Goal: Transaction & Acquisition: Download file/media

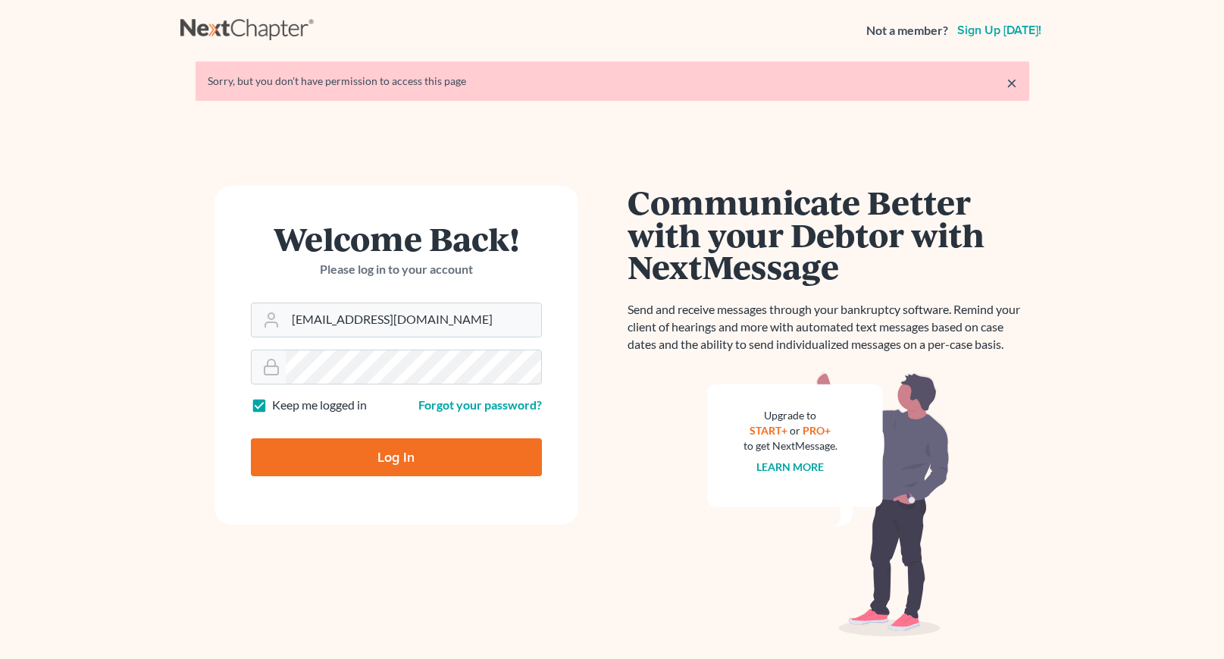
click at [390, 460] on input "Log In" at bounding box center [396, 457] width 291 height 38
type input "Thinking..."
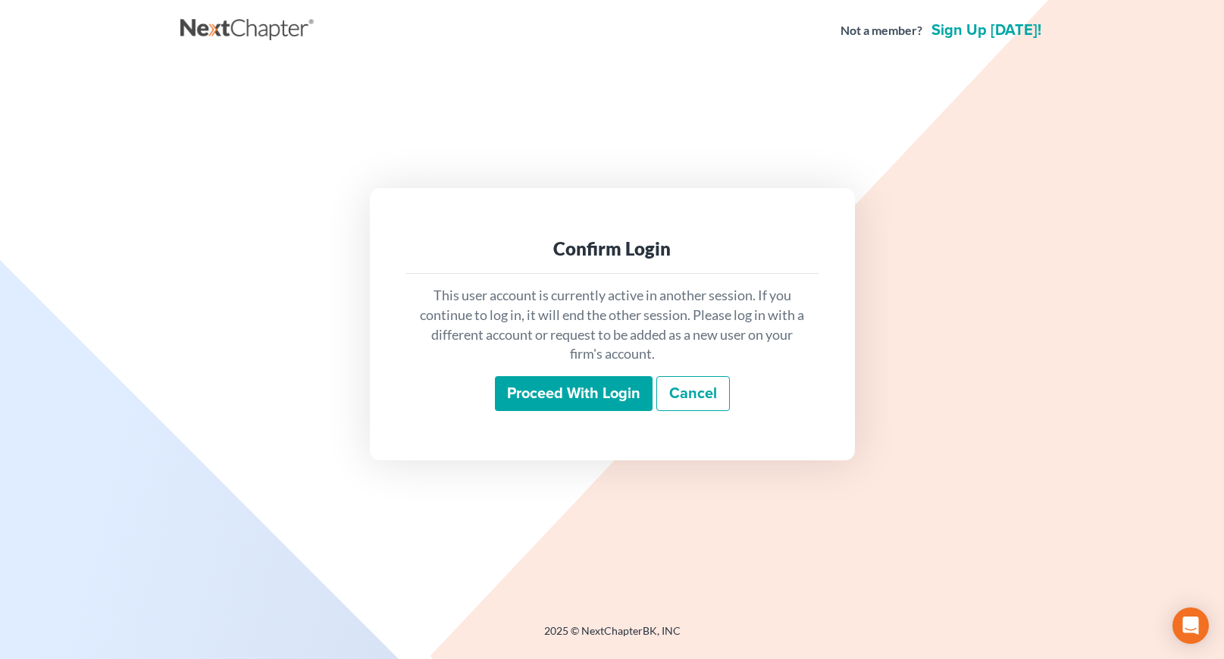
click at [566, 385] on input "Proceed with login" at bounding box center [574, 393] width 158 height 35
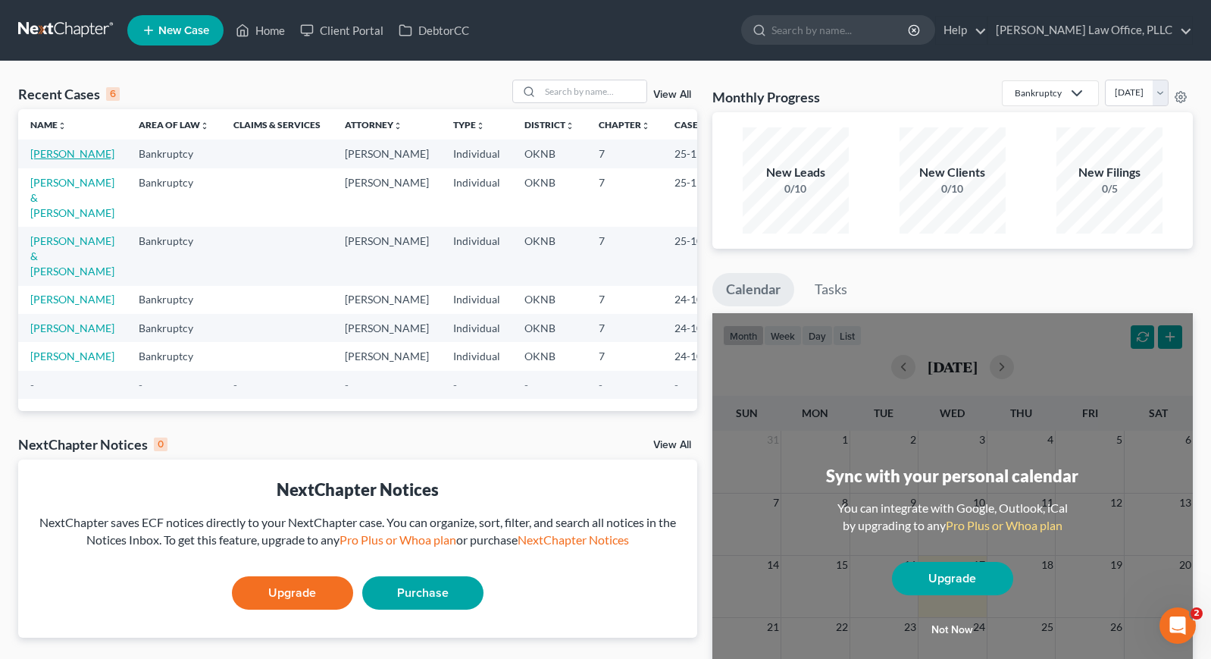
click at [67, 155] on link "[PERSON_NAME]" at bounding box center [72, 153] width 84 height 13
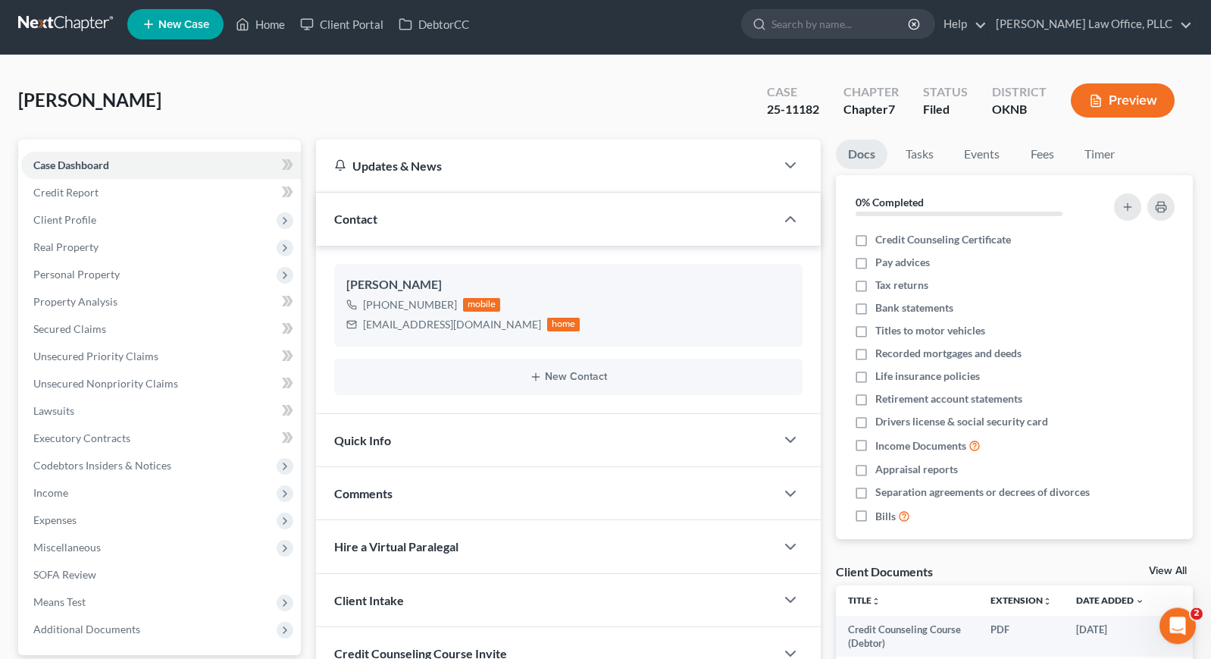
scroll to position [263, 0]
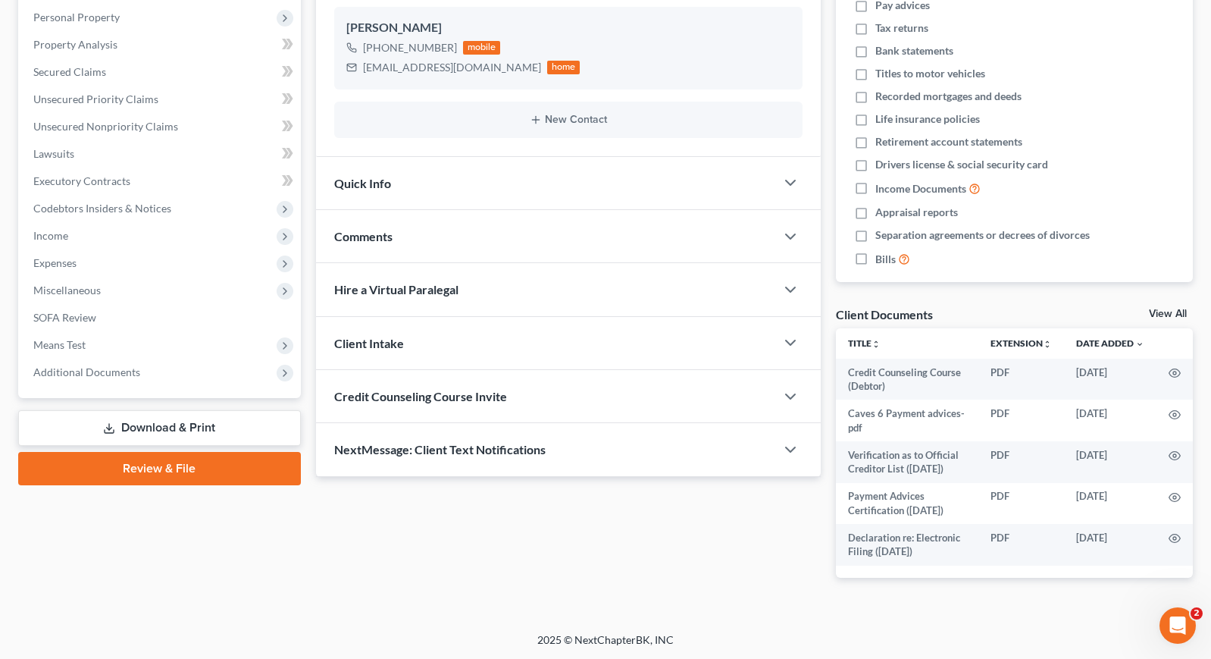
click at [183, 421] on link "Download & Print" at bounding box center [159, 428] width 283 height 36
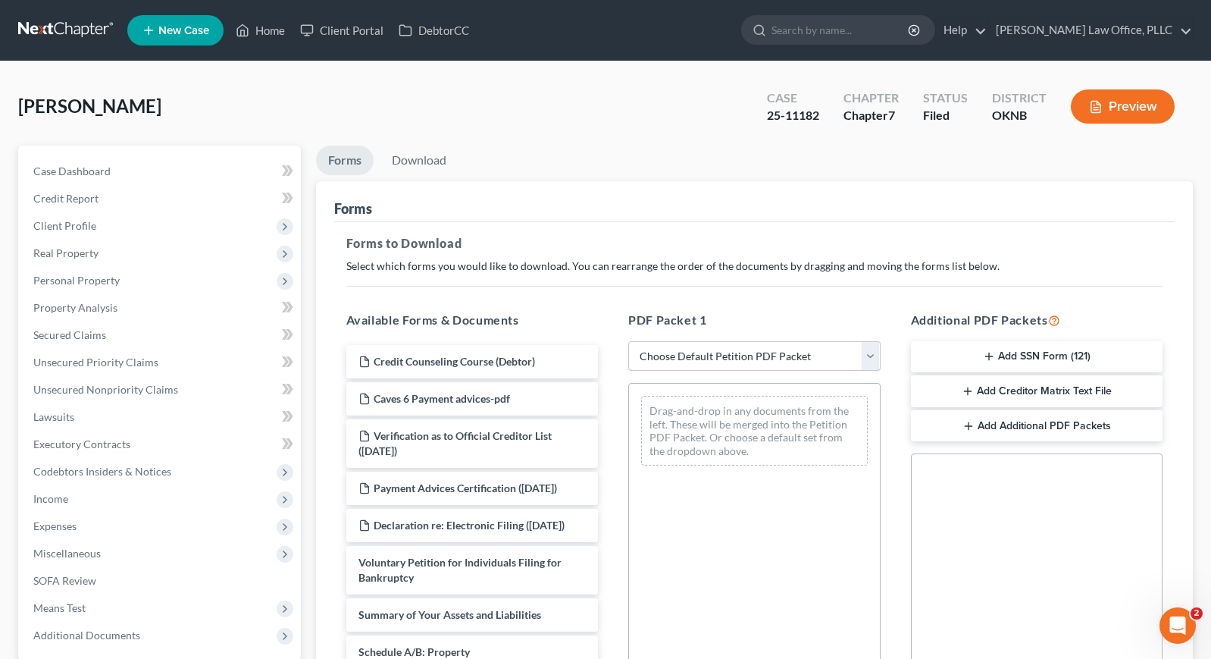
select select "0"
click option "Complete Bankruptcy Petition (all forms and schedules)" at bounding box center [0, 0] width 0 height 0
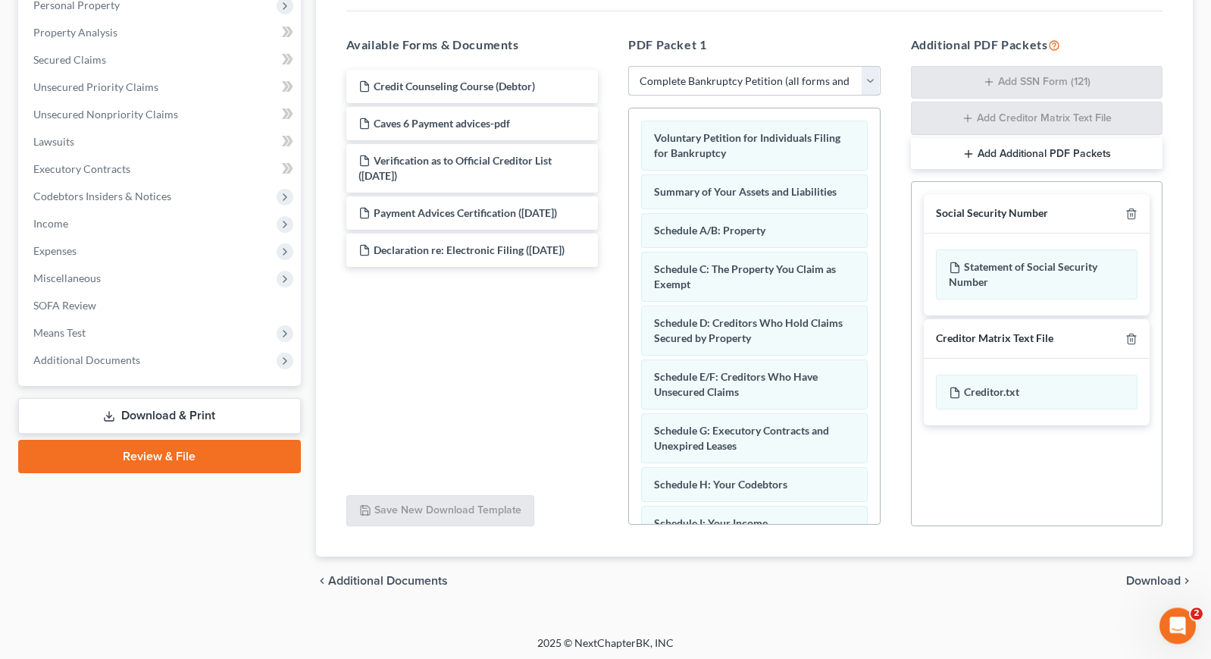
scroll to position [278, 0]
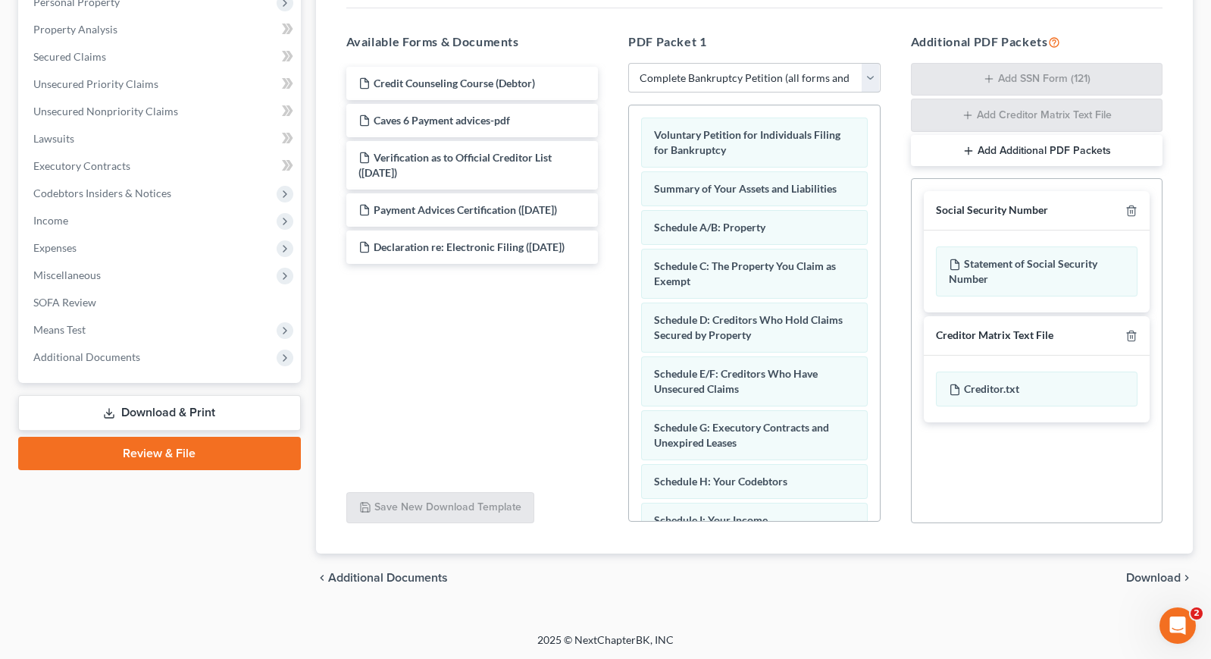
click at [1163, 576] on span "Download" at bounding box center [1153, 578] width 55 height 12
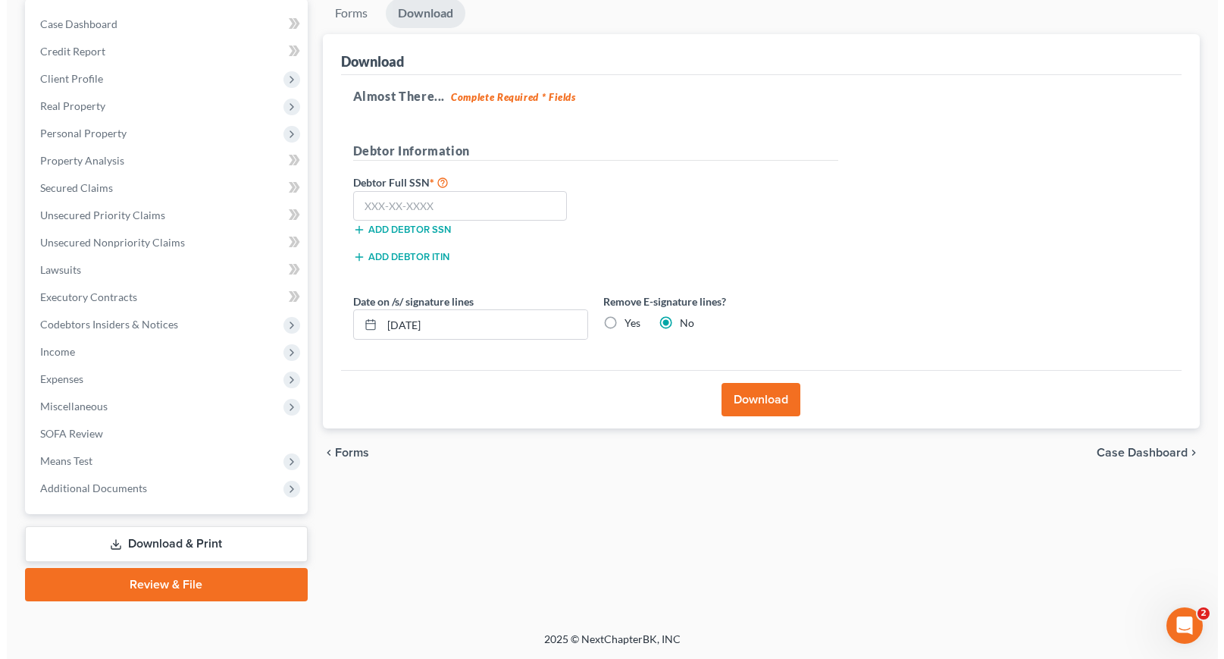
scroll to position [146, 0]
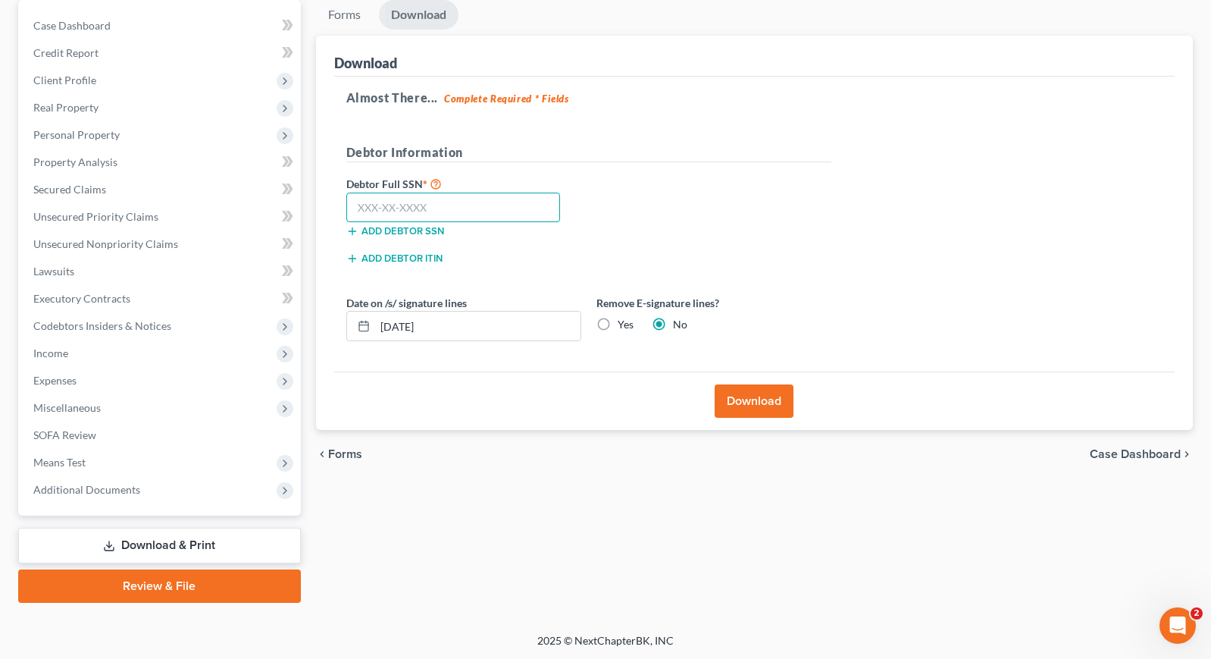
click at [383, 205] on input "text" at bounding box center [453, 208] width 215 height 30
click at [618, 323] on label "Yes" at bounding box center [626, 324] width 16 height 15
click at [624, 323] on input "Yes" at bounding box center [629, 322] width 10 height 10
radio input "true"
radio input "false"
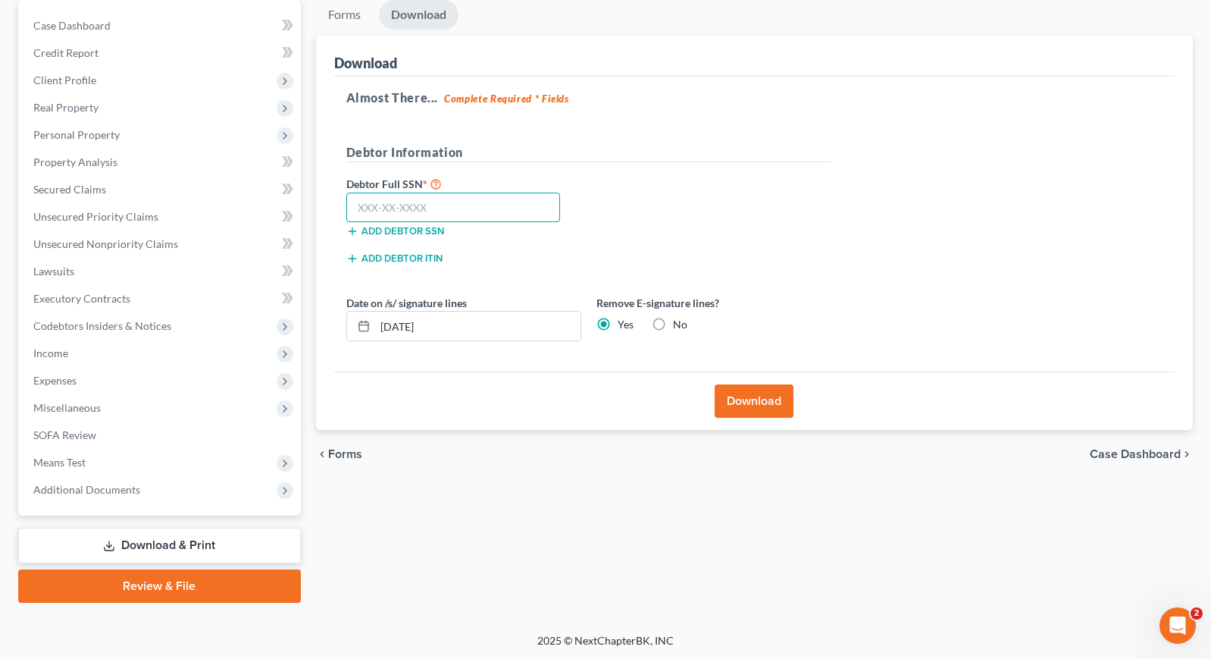
click at [392, 215] on input "text" at bounding box center [453, 208] width 215 height 30
type input "435-56-2342"
click at [770, 399] on button "Download" at bounding box center [754, 400] width 79 height 33
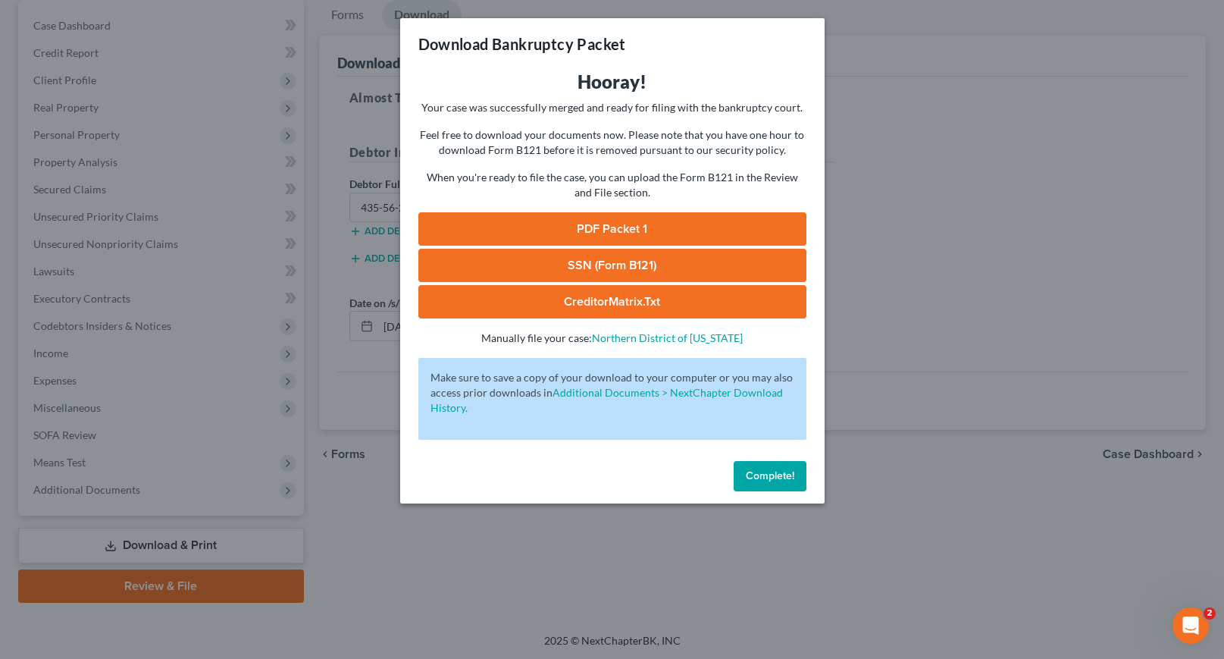
click at [775, 475] on span "Complete!" at bounding box center [770, 475] width 49 height 13
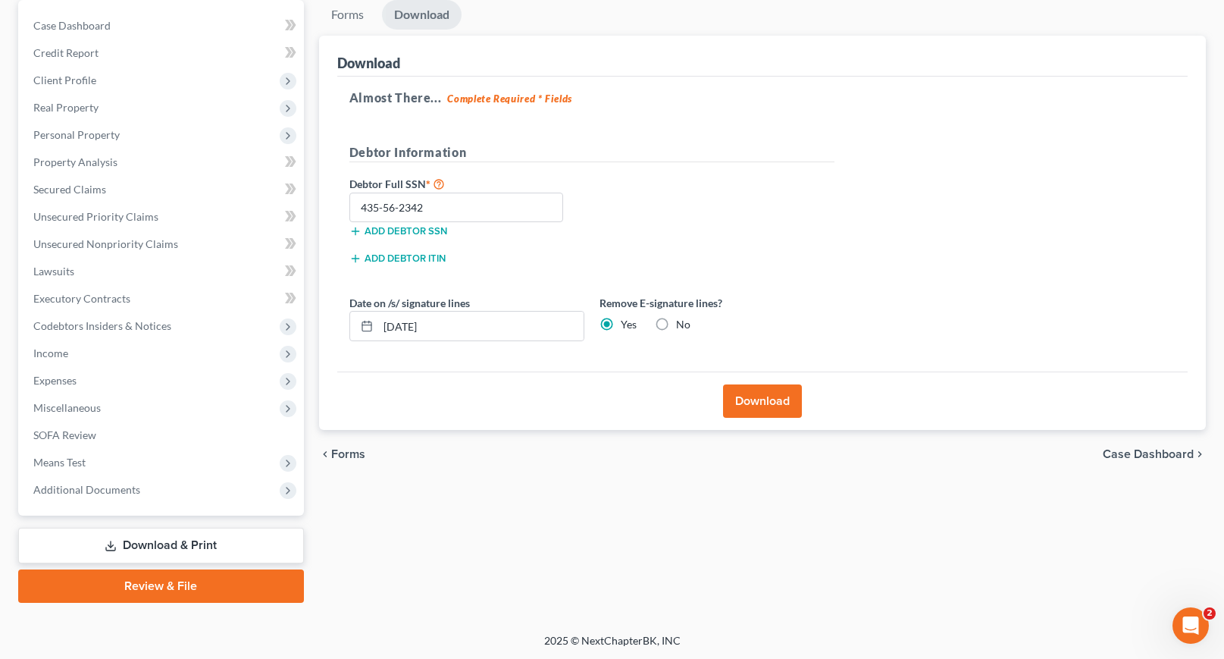
click at [630, 220] on div "Debtor Full SSN * 435-56-2342 Add debtor SSN" at bounding box center [592, 212] width 500 height 76
click at [749, 397] on button "Download" at bounding box center [754, 400] width 79 height 33
